Goal: Check status: Check status

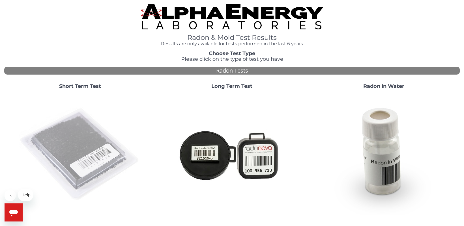
click at [72, 158] on img at bounding box center [80, 155] width 122 height 122
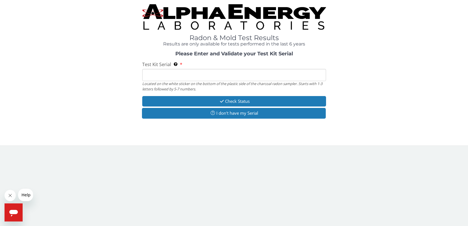
drag, startPoint x: 207, startPoint y: 70, endPoint x: 216, endPoint y: 74, distance: 9.4
click at [207, 70] on input "Test Kit Serial Located on the white sticker on the bottom of the plastic side …" at bounding box center [234, 75] width 184 height 12
type input "LR107968"
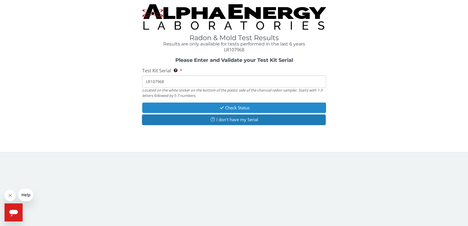
click at [228, 109] on button "Check Status" at bounding box center [234, 108] width 184 height 10
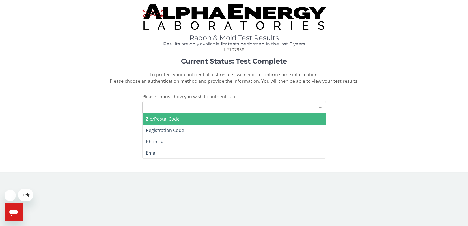
click at [320, 104] on div at bounding box center [320, 107] width 11 height 11
click at [226, 121] on span "Zip/Postal Code" at bounding box center [234, 118] width 183 height 11
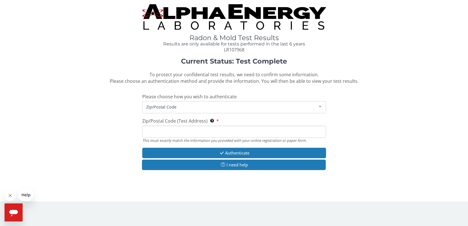
click at [235, 130] on input "Zip/Postal Code (Test Address) This must exactly match the information you prov…" at bounding box center [234, 132] width 184 height 12
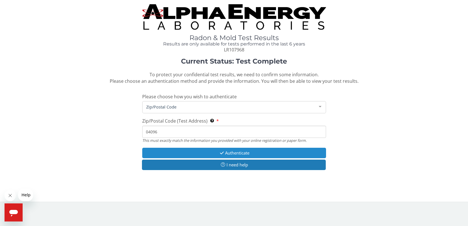
type input "04096"
click at [243, 154] on button "Authenticate" at bounding box center [234, 153] width 184 height 10
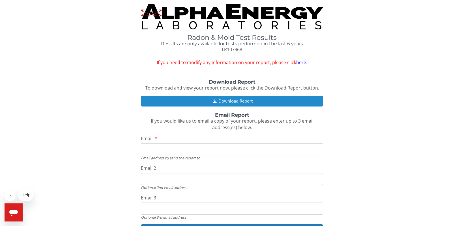
click at [218, 100] on button "Download Report" at bounding box center [232, 101] width 182 height 10
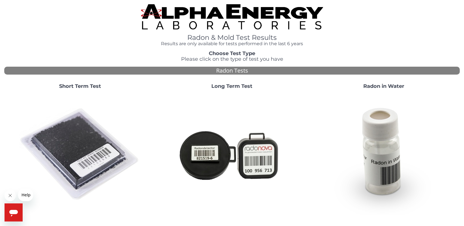
click at [77, 143] on img at bounding box center [80, 155] width 122 height 122
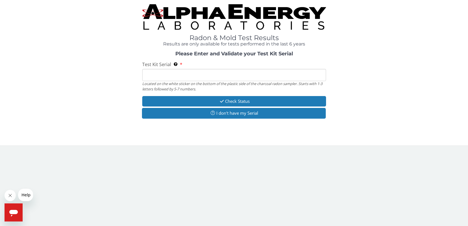
click at [196, 75] on input "Test Kit Serial Located on the white sticker on the bottom of the plastic side …" at bounding box center [234, 75] width 184 height 12
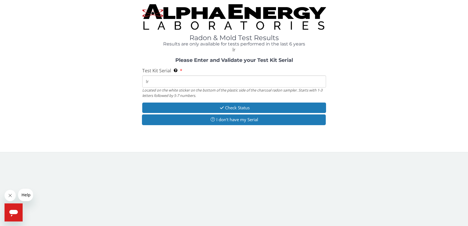
type input "l"
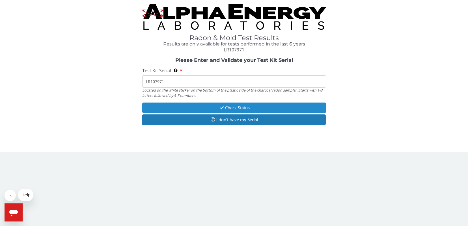
type input "LR107971"
click at [222, 106] on icon "button" at bounding box center [222, 108] width 7 height 4
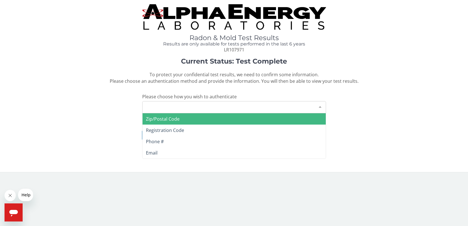
click at [323, 109] on div at bounding box center [320, 107] width 11 height 11
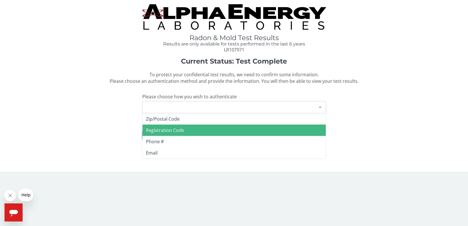
click at [230, 132] on span "Registration Code" at bounding box center [234, 130] width 183 height 11
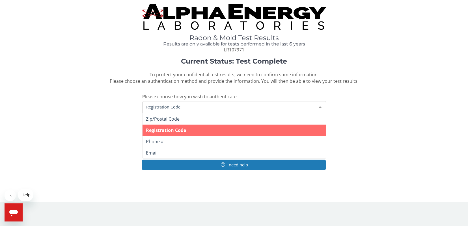
click at [323, 107] on div at bounding box center [320, 107] width 11 height 11
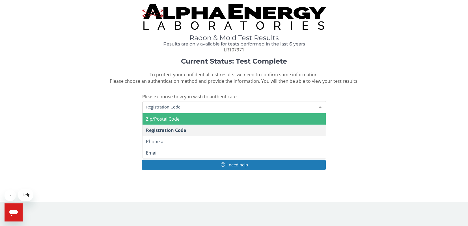
click at [275, 123] on span "Zip/Postal Code" at bounding box center [234, 118] width 183 height 11
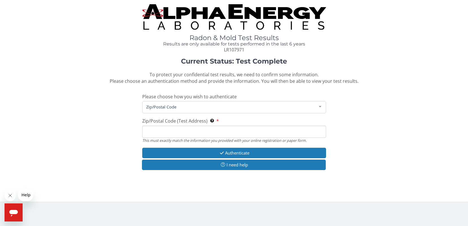
click at [234, 134] on input "Zip/Postal Code (Test Address) This must exactly match the information you prov…" at bounding box center [234, 132] width 184 height 12
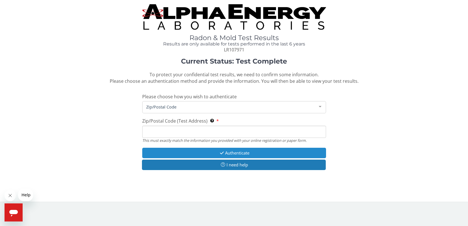
type input "04096"
click at [231, 153] on button "Authenticate" at bounding box center [234, 153] width 184 height 10
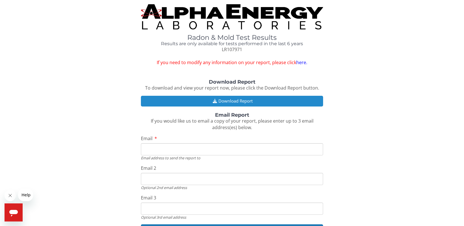
click at [249, 99] on button "Download Report" at bounding box center [232, 101] width 182 height 10
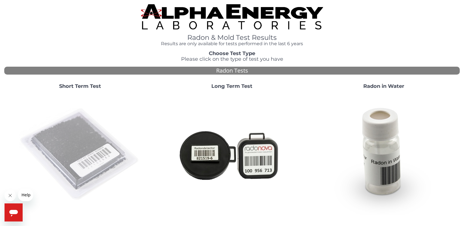
click at [72, 141] on img at bounding box center [80, 155] width 122 height 122
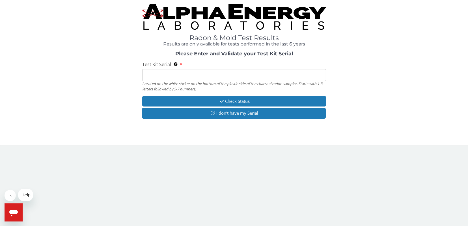
drag, startPoint x: 219, startPoint y: 74, endPoint x: 230, endPoint y: 77, distance: 11.8
click at [219, 74] on input "Test Kit Serial Located on the white sticker on the bottom of the plastic side …" at bounding box center [234, 75] width 184 height 12
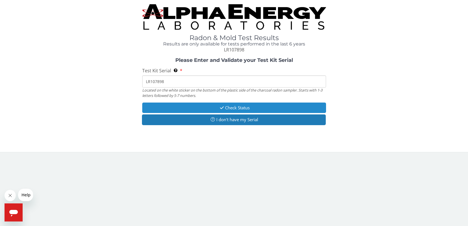
type input "LR107898"
click at [238, 106] on button "Check Status" at bounding box center [234, 108] width 184 height 10
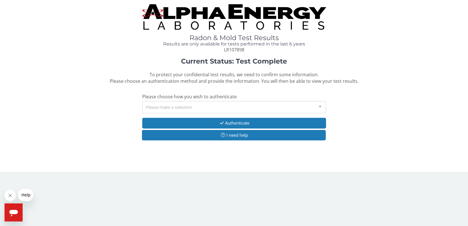
click at [320, 102] on div at bounding box center [320, 107] width 11 height 11
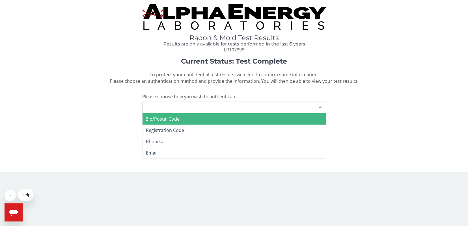
click at [278, 119] on span "Zip/Postal Code" at bounding box center [234, 118] width 183 height 11
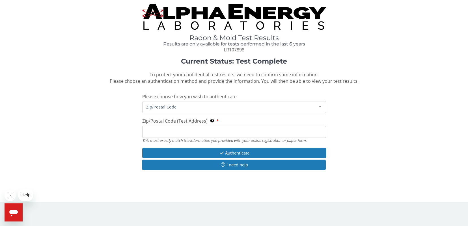
click at [179, 134] on input "Zip/Postal Code (Test Address) This must exactly match the information you prov…" at bounding box center [234, 132] width 184 height 12
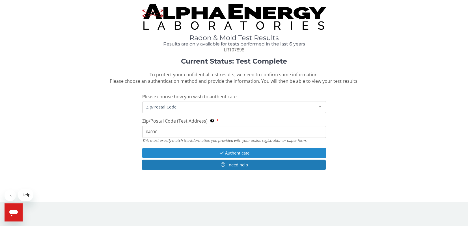
type input "04096"
click at [254, 153] on button "Authenticate" at bounding box center [234, 153] width 184 height 10
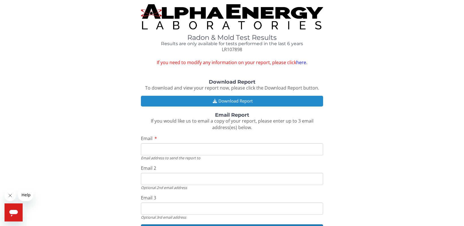
click at [243, 101] on button "Download Report" at bounding box center [232, 101] width 182 height 10
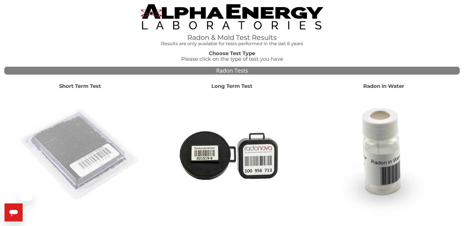
click at [77, 153] on img at bounding box center [80, 155] width 122 height 122
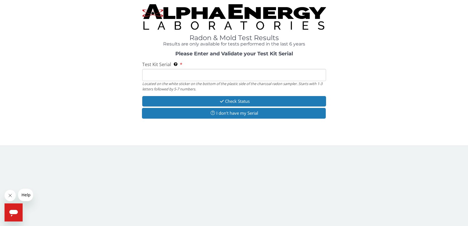
click at [229, 76] on input "Test Kit Serial Located on the white sticker on the bottom of the plastic side …" at bounding box center [234, 75] width 184 height 12
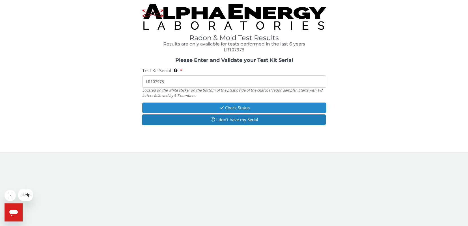
type input "LR107973"
click at [230, 109] on button "Check Status" at bounding box center [234, 108] width 184 height 10
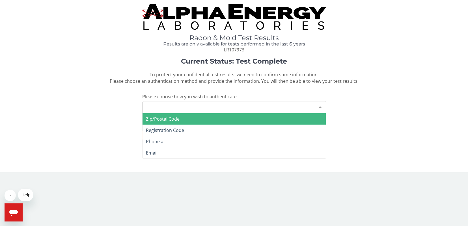
click at [277, 106] on div "Please make a selection" at bounding box center [234, 107] width 184 height 12
click at [220, 123] on span "Zip/Postal Code" at bounding box center [234, 118] width 183 height 11
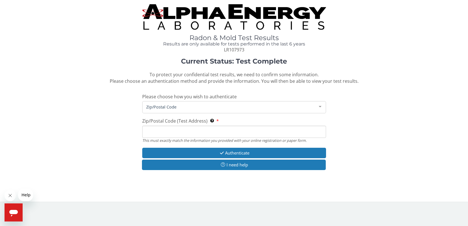
click at [190, 133] on input "Zip/Postal Code (Test Address) This must exactly match the information you prov…" at bounding box center [234, 132] width 184 height 12
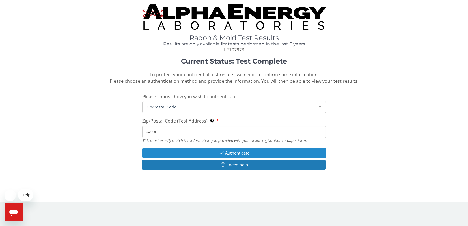
type input "04096"
click at [229, 154] on button "Authenticate" at bounding box center [234, 153] width 184 height 10
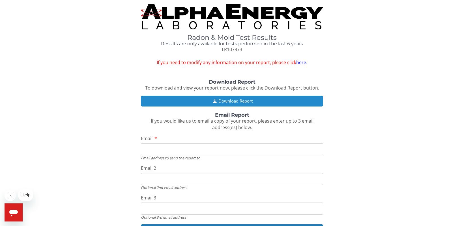
click at [246, 100] on button "Download Report" at bounding box center [232, 101] width 182 height 10
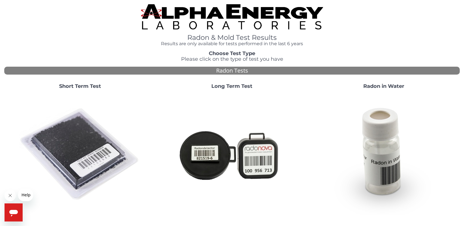
click at [55, 129] on img at bounding box center [80, 155] width 122 height 122
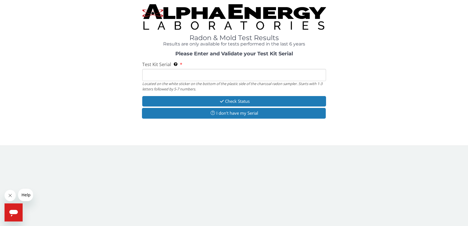
drag, startPoint x: 188, startPoint y: 72, endPoint x: 181, endPoint y: 74, distance: 7.2
click at [187, 74] on input "Test Kit Serial Located on the white sticker on the bottom of the plastic side …" at bounding box center [234, 75] width 184 height 12
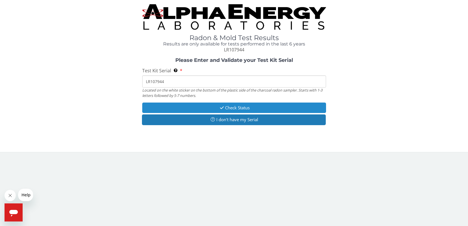
type input "LR107944"
click at [213, 107] on button "Check Status" at bounding box center [234, 108] width 184 height 10
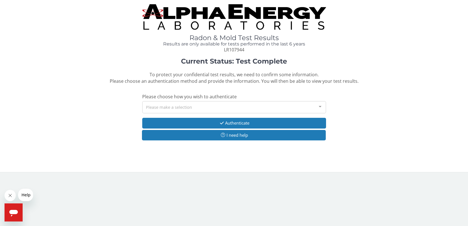
click at [312, 106] on div "Please make a selection" at bounding box center [234, 107] width 184 height 12
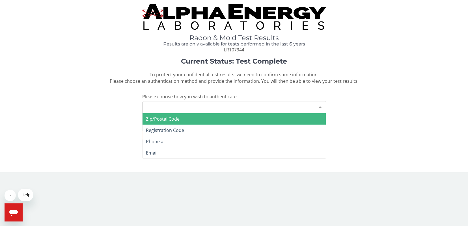
click at [301, 113] on span "Zip/Postal Code" at bounding box center [234, 118] width 183 height 11
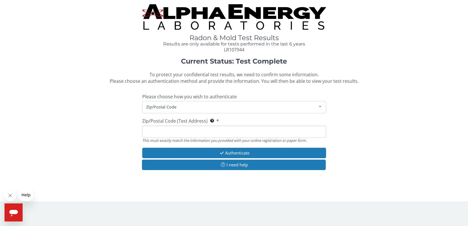
click at [225, 137] on input "Zip/Postal Code (Test Address) This must exactly match the information you prov…" at bounding box center [234, 132] width 184 height 12
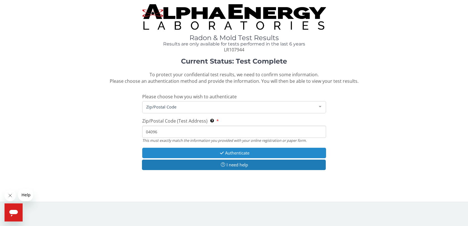
type input "04096"
click at [263, 153] on button "Authenticate" at bounding box center [234, 153] width 184 height 10
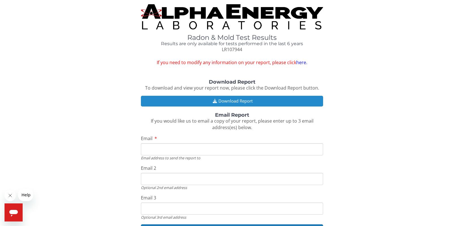
click at [207, 105] on button "Download Report" at bounding box center [232, 101] width 182 height 10
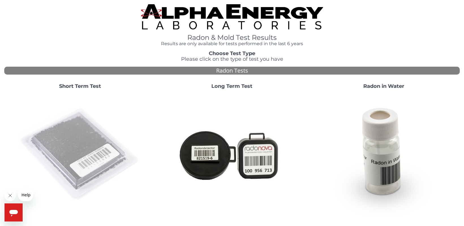
click at [96, 152] on img at bounding box center [80, 155] width 122 height 122
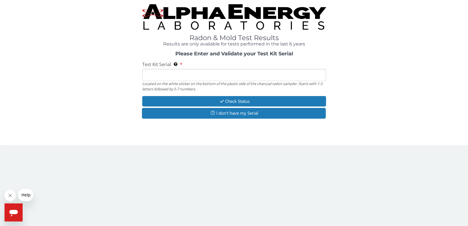
click at [226, 79] on input "Test Kit Serial Located on the white sticker on the bottom of the plastic side …" at bounding box center [234, 75] width 184 height 12
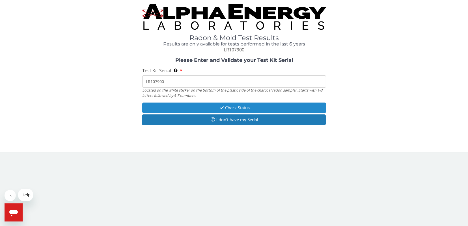
type input "LR107900"
click at [250, 108] on button "Check Status" at bounding box center [234, 108] width 184 height 10
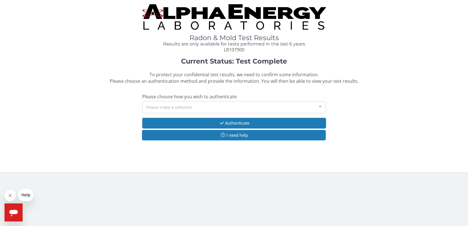
click at [250, 108] on div "Please make a selection" at bounding box center [234, 107] width 184 height 12
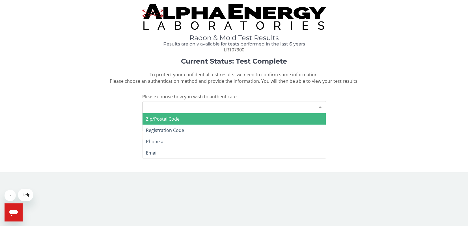
click at [236, 119] on span "Zip/Postal Code" at bounding box center [234, 118] width 183 height 11
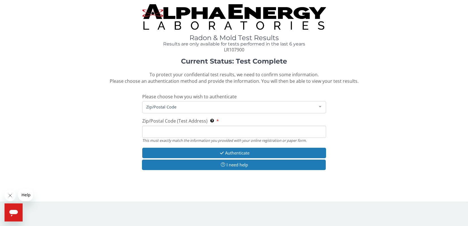
click at [196, 130] on input "Zip/Postal Code (Test Address) This must exactly match the information you prov…" at bounding box center [234, 132] width 184 height 12
type input "04096"
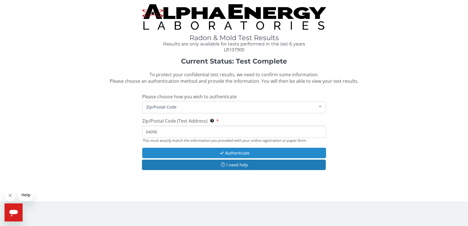
click at [240, 151] on button "Authenticate" at bounding box center [234, 153] width 184 height 10
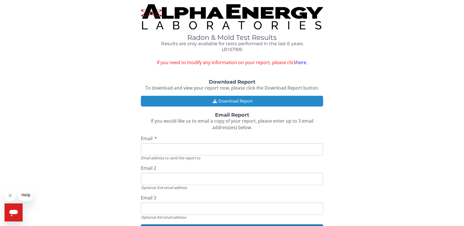
click at [231, 101] on button "Download Report" at bounding box center [232, 101] width 182 height 10
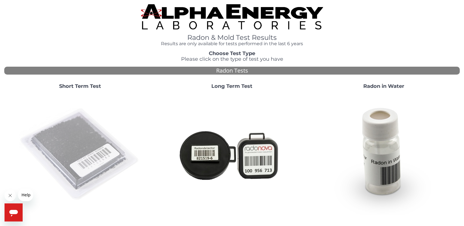
click at [88, 129] on img at bounding box center [80, 155] width 122 height 122
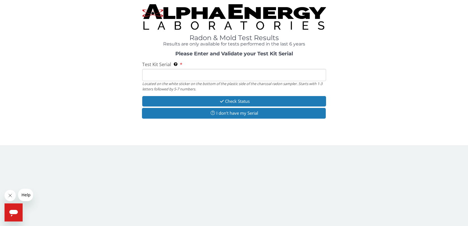
click at [207, 76] on input "Test Kit Serial Located on the white sticker on the bottom of the plastic side …" at bounding box center [234, 75] width 184 height 12
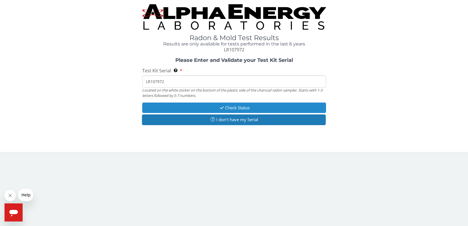
type input "LR107972"
click at [246, 110] on button "Check Status" at bounding box center [234, 108] width 184 height 10
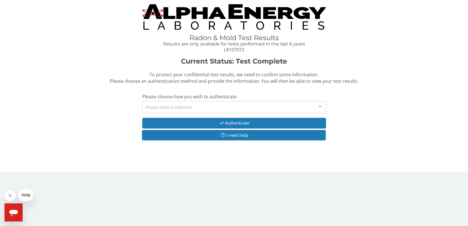
click at [220, 107] on div "Please make a selection" at bounding box center [234, 107] width 184 height 12
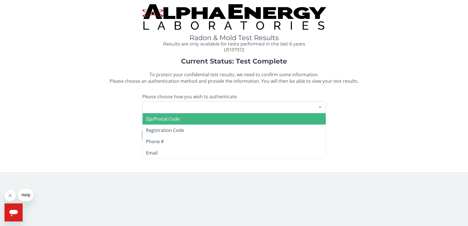
click at [179, 119] on span "Zip/Postal Code" at bounding box center [163, 119] width 34 height 6
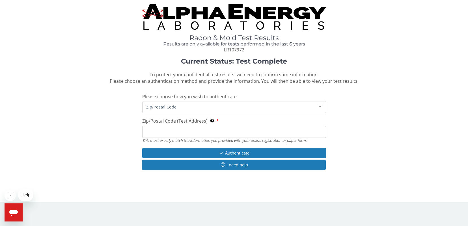
click at [167, 128] on input "Zip/Postal Code (Test Address) This must exactly match the information you prov…" at bounding box center [234, 132] width 184 height 12
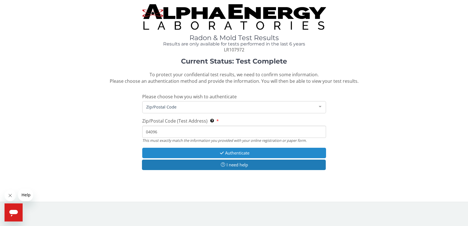
type input "04096"
click at [243, 153] on button "Authenticate" at bounding box center [234, 153] width 184 height 10
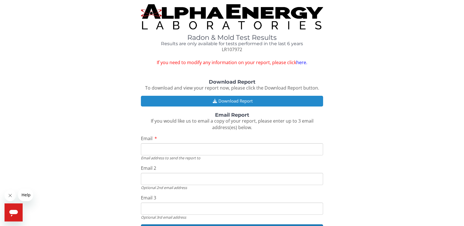
click at [240, 102] on button "Download Report" at bounding box center [232, 101] width 182 height 10
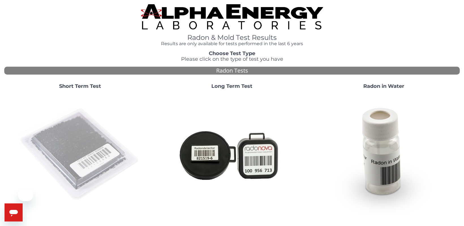
click at [102, 153] on img at bounding box center [80, 155] width 122 height 122
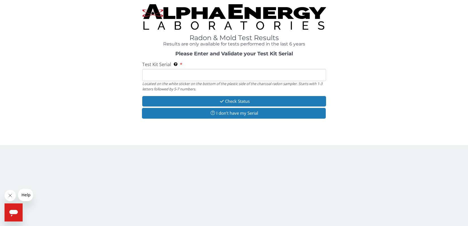
click at [205, 74] on input "Test Kit Serial Located on the white sticker on the bottom of the plastic side …" at bounding box center [234, 75] width 184 height 12
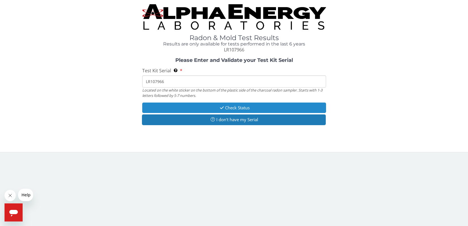
type input "LR107966"
click at [257, 106] on button "Check Status" at bounding box center [234, 108] width 184 height 10
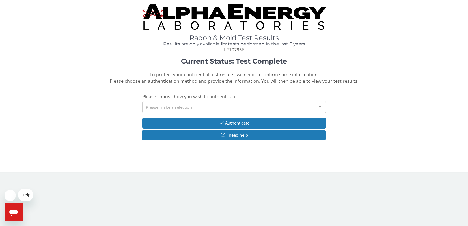
click at [289, 108] on div "Please make a selection" at bounding box center [234, 107] width 184 height 12
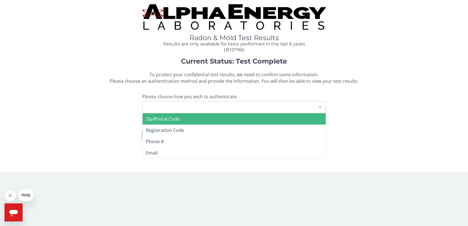
click at [185, 120] on span "Zip/Postal Code" at bounding box center [234, 118] width 183 height 11
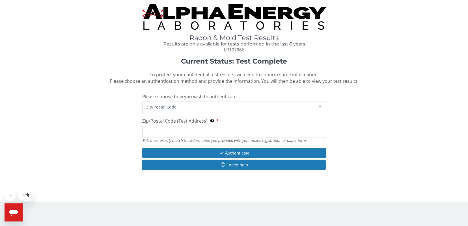
click at [177, 129] on input "Zip/Postal Code (Test Address) This must exactly match the information you prov…" at bounding box center [234, 132] width 184 height 12
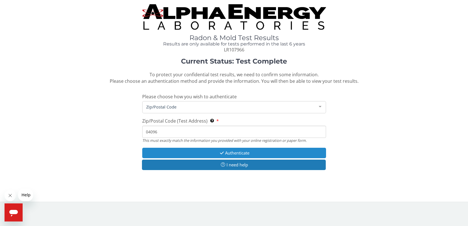
type input "04096"
click at [239, 153] on button "Authenticate" at bounding box center [234, 153] width 184 height 10
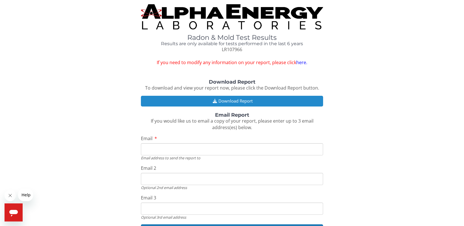
click at [249, 103] on button "Download Report" at bounding box center [232, 101] width 182 height 10
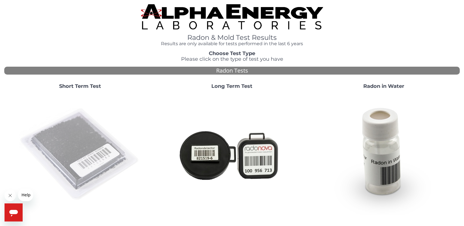
click at [92, 161] on img at bounding box center [80, 155] width 122 height 122
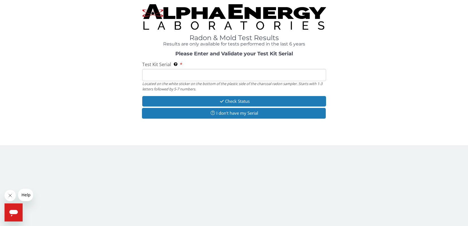
click at [161, 73] on input "Test Kit Serial Located on the white sticker on the bottom of the plastic side …" at bounding box center [234, 75] width 184 height 12
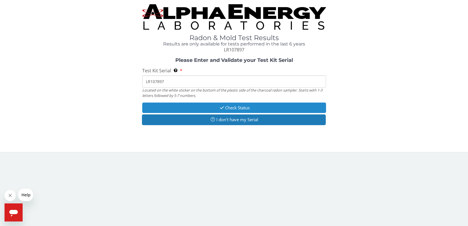
type input "LR107897"
click at [253, 109] on button "Check Status" at bounding box center [234, 108] width 184 height 10
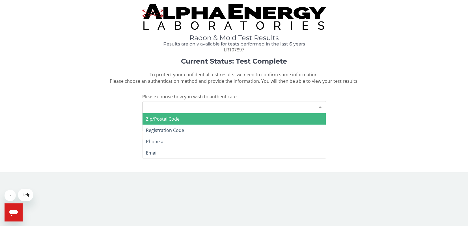
click at [323, 110] on div at bounding box center [320, 107] width 11 height 11
click at [244, 121] on span "Zip/Postal Code" at bounding box center [234, 118] width 183 height 11
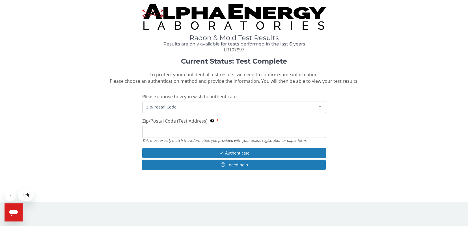
drag, startPoint x: 210, startPoint y: 134, endPoint x: 214, endPoint y: 130, distance: 5.6
click at [210, 134] on input "Zip/Postal Code (Test Address) This must exactly match the information you prov…" at bounding box center [234, 132] width 184 height 12
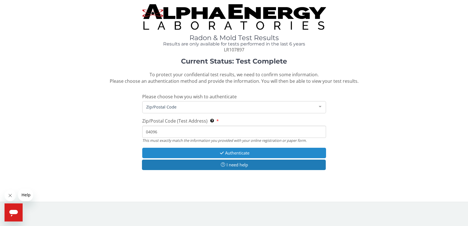
type input "04096"
click at [233, 150] on button "Authenticate" at bounding box center [234, 153] width 184 height 10
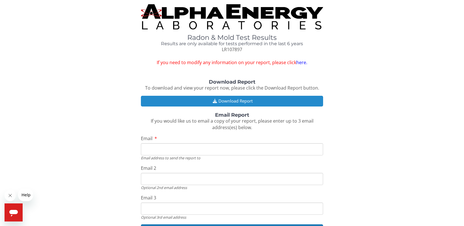
click at [260, 102] on button "Download Report" at bounding box center [232, 101] width 182 height 10
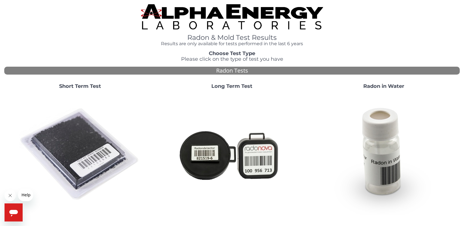
click at [97, 152] on img at bounding box center [80, 155] width 122 height 122
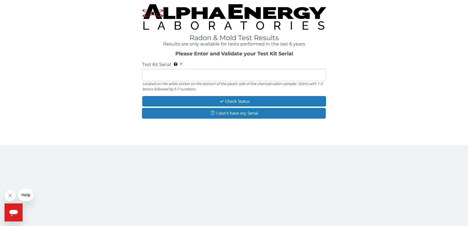
click at [215, 79] on input "Test Kit Serial Located on the white sticker on the bottom of the plastic side …" at bounding box center [234, 75] width 184 height 12
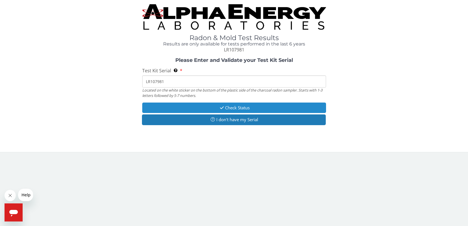
type input "LR107981"
click at [235, 104] on button "Check Status" at bounding box center [234, 108] width 184 height 10
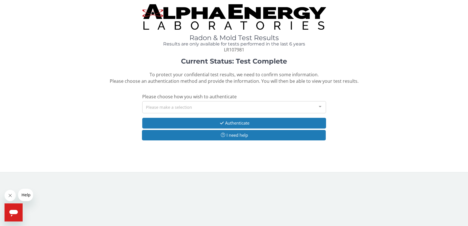
click at [176, 108] on div "Please make a selection" at bounding box center [234, 107] width 184 height 12
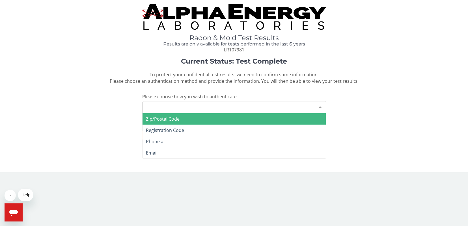
click at [178, 118] on span "Zip/Postal Code" at bounding box center [163, 119] width 34 height 6
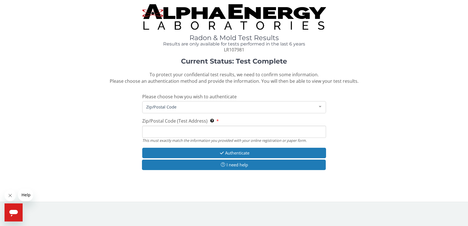
click at [218, 137] on input "Zip/Postal Code (Test Address) This must exactly match the information you prov…" at bounding box center [234, 132] width 184 height 12
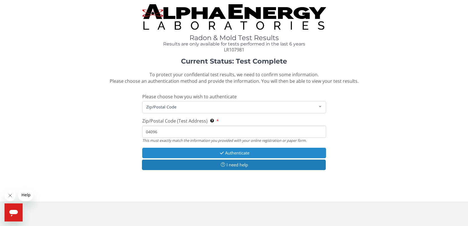
type input "04096"
click at [222, 154] on icon "button" at bounding box center [222, 153] width 7 height 4
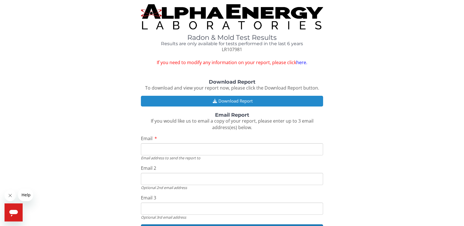
click at [241, 100] on button "Download Report" at bounding box center [232, 101] width 182 height 10
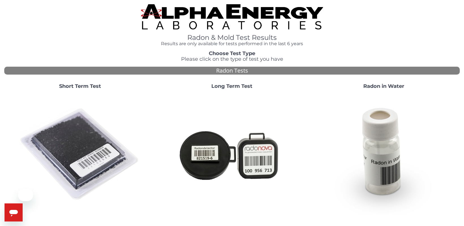
click at [85, 136] on img at bounding box center [80, 155] width 122 height 122
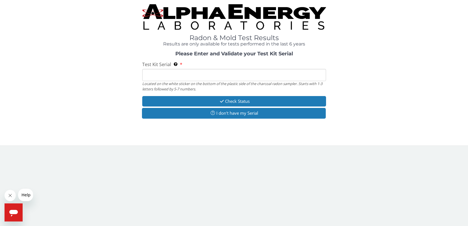
click at [192, 74] on input "Test Kit Serial Located on the white sticker on the bottom of the plastic side …" at bounding box center [234, 75] width 184 height 12
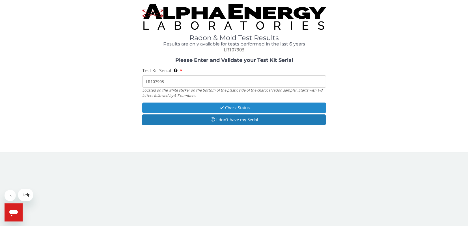
type input "LR107903"
click at [213, 109] on button "Check Status" at bounding box center [234, 108] width 184 height 10
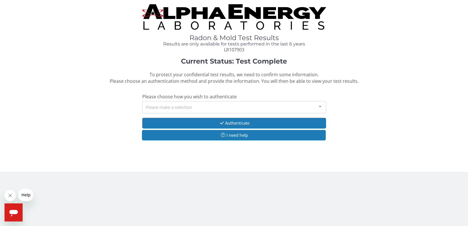
click at [260, 110] on div "Please make a selection" at bounding box center [234, 107] width 184 height 12
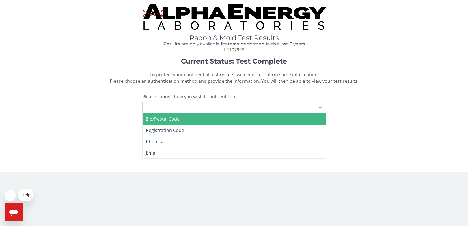
click at [237, 117] on span "Zip/Postal Code" at bounding box center [234, 118] width 183 height 11
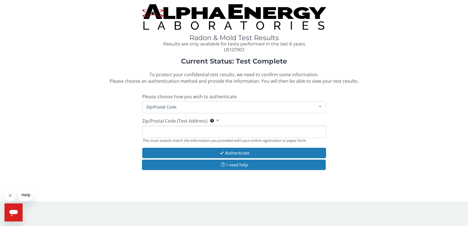
click at [274, 131] on input "Zip/Postal Code (Test Address) This must exactly match the information you prov…" at bounding box center [234, 132] width 184 height 12
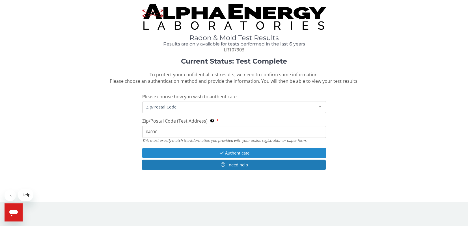
type input "04096"
click at [258, 153] on button "Authenticate" at bounding box center [234, 153] width 184 height 10
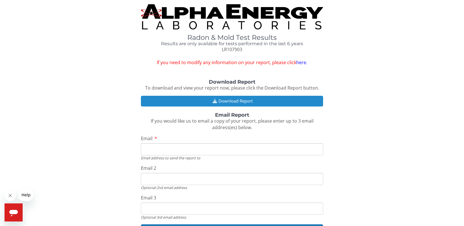
click at [243, 103] on button "Download Report" at bounding box center [232, 101] width 182 height 10
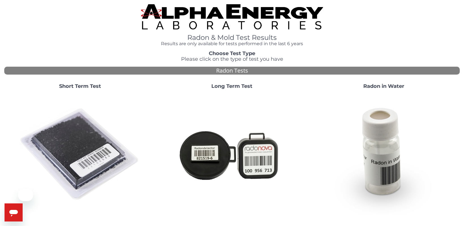
click at [101, 154] on img at bounding box center [80, 155] width 122 height 122
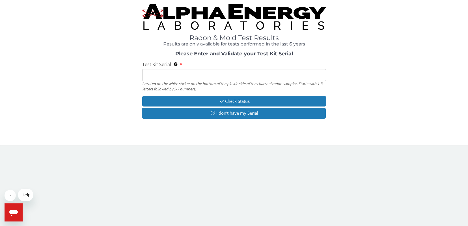
click at [203, 78] on input "Test Kit Serial Located on the white sticker on the bottom of the plastic side …" at bounding box center [234, 75] width 184 height 12
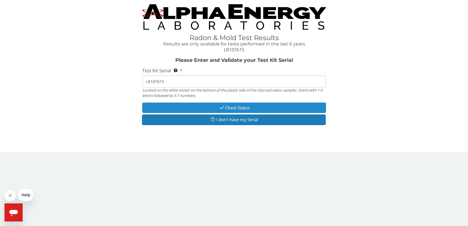
type input "LR107615"
click at [262, 107] on button "Check Status" at bounding box center [234, 108] width 184 height 10
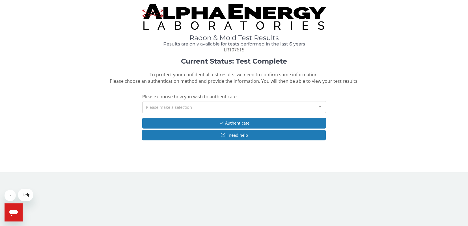
click at [168, 104] on div "Please make a selection" at bounding box center [234, 107] width 184 height 12
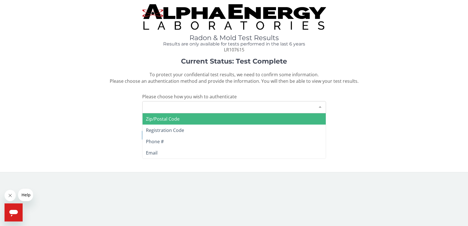
click at [166, 118] on span "Zip/Postal Code" at bounding box center [163, 119] width 34 height 6
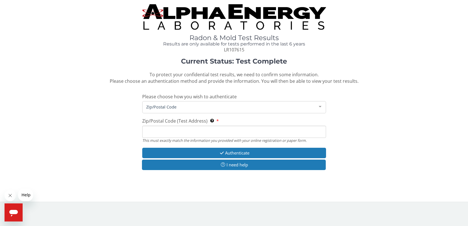
click at [163, 132] on input "Zip/Postal Code (Test Address) This must exactly match the information you prov…" at bounding box center [234, 132] width 184 height 12
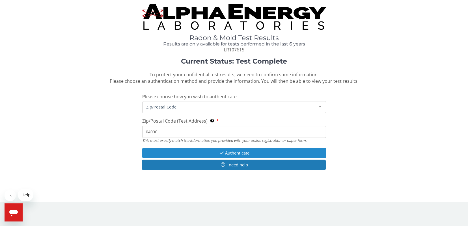
type input "04096"
click at [245, 152] on button "Authenticate" at bounding box center [234, 153] width 184 height 10
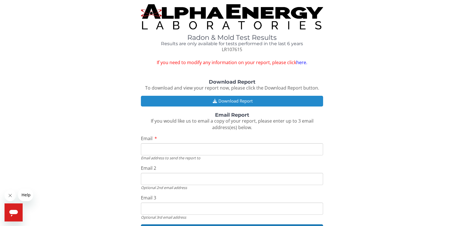
click at [236, 102] on button "Download Report" at bounding box center [232, 101] width 182 height 10
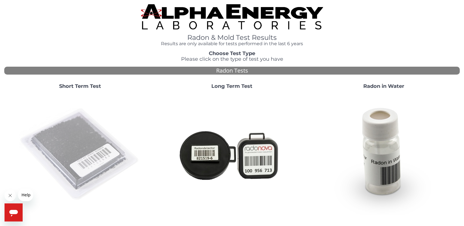
click at [74, 137] on img at bounding box center [80, 155] width 122 height 122
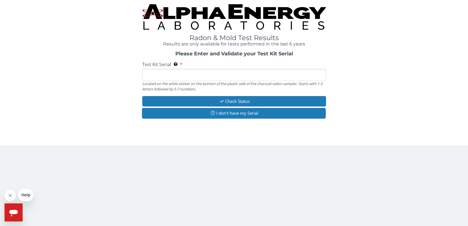
click at [220, 76] on input "Test Kit Serial Located on the white sticker on the bottom of the plastic side …" at bounding box center [234, 75] width 184 height 12
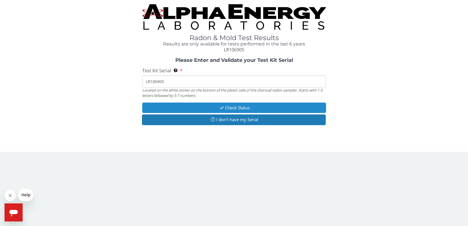
type input "LR106905"
click at [219, 107] on icon "button" at bounding box center [222, 108] width 7 height 4
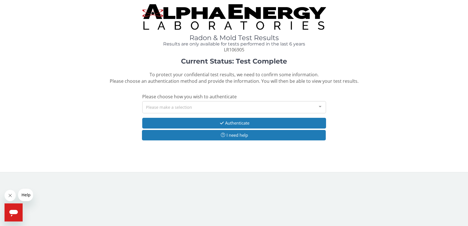
click at [182, 108] on div "Please make a selection" at bounding box center [234, 107] width 184 height 12
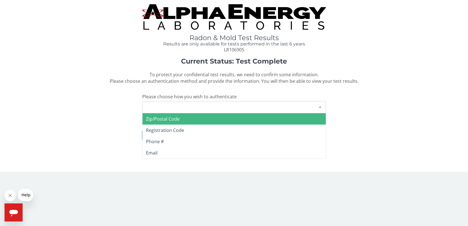
click at [188, 119] on span "Zip/Postal Code" at bounding box center [234, 118] width 183 height 11
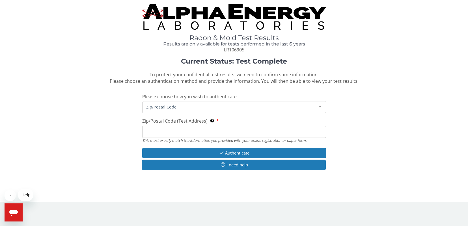
click at [165, 129] on input "Zip/Postal Code (Test Address) This must exactly match the information you prov…" at bounding box center [234, 132] width 184 height 12
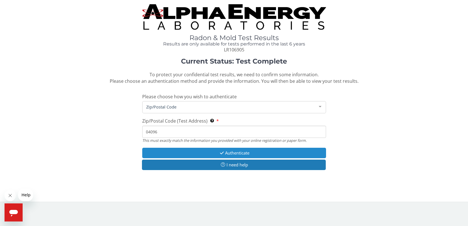
type input "04096"
click at [234, 157] on button "Authenticate" at bounding box center [234, 153] width 184 height 10
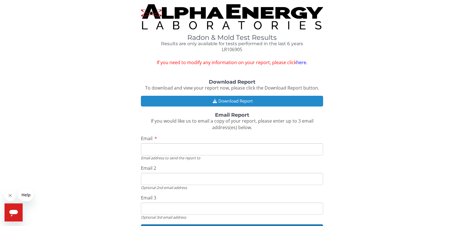
click at [258, 99] on button "Download Report" at bounding box center [232, 101] width 182 height 10
